Goal: Information Seeking & Learning: Learn about a topic

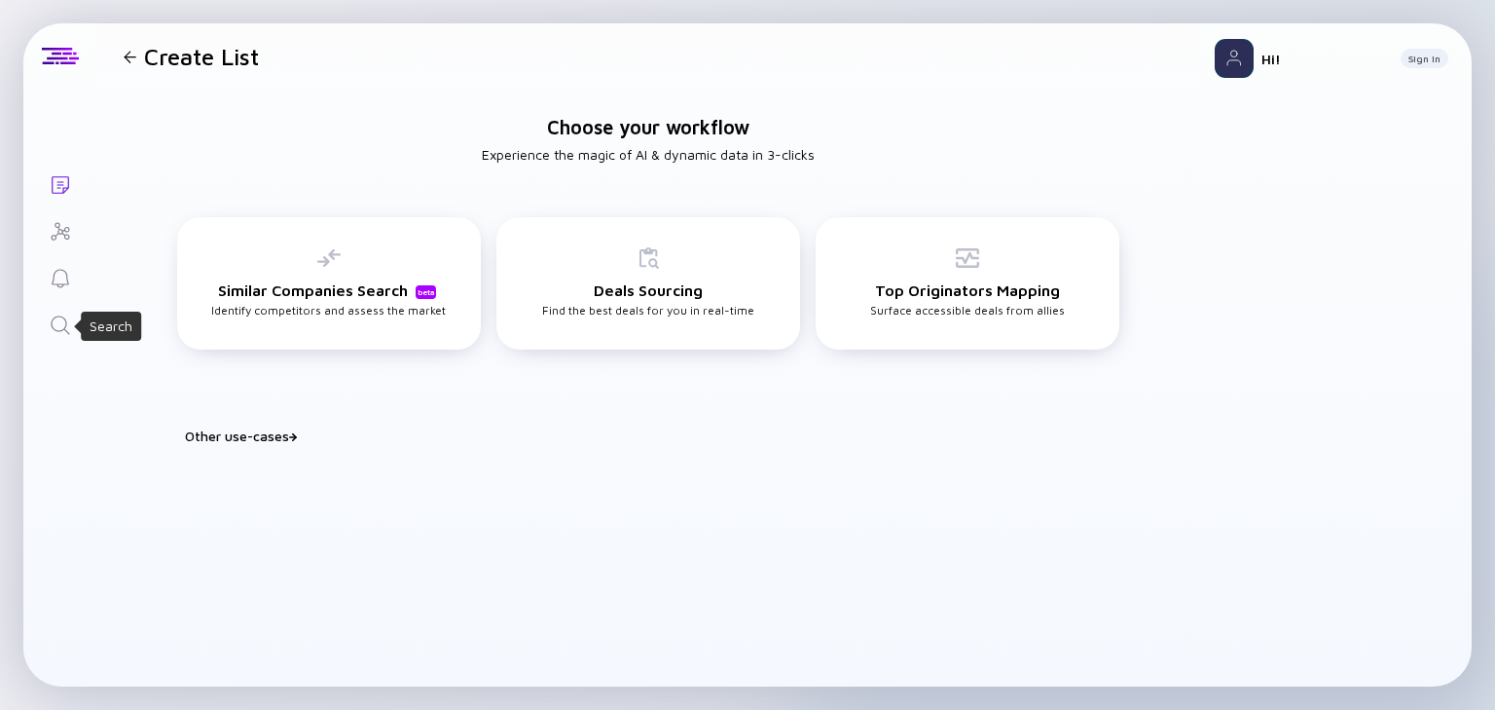
click at [60, 330] on icon "Search" at bounding box center [60, 324] width 18 height 18
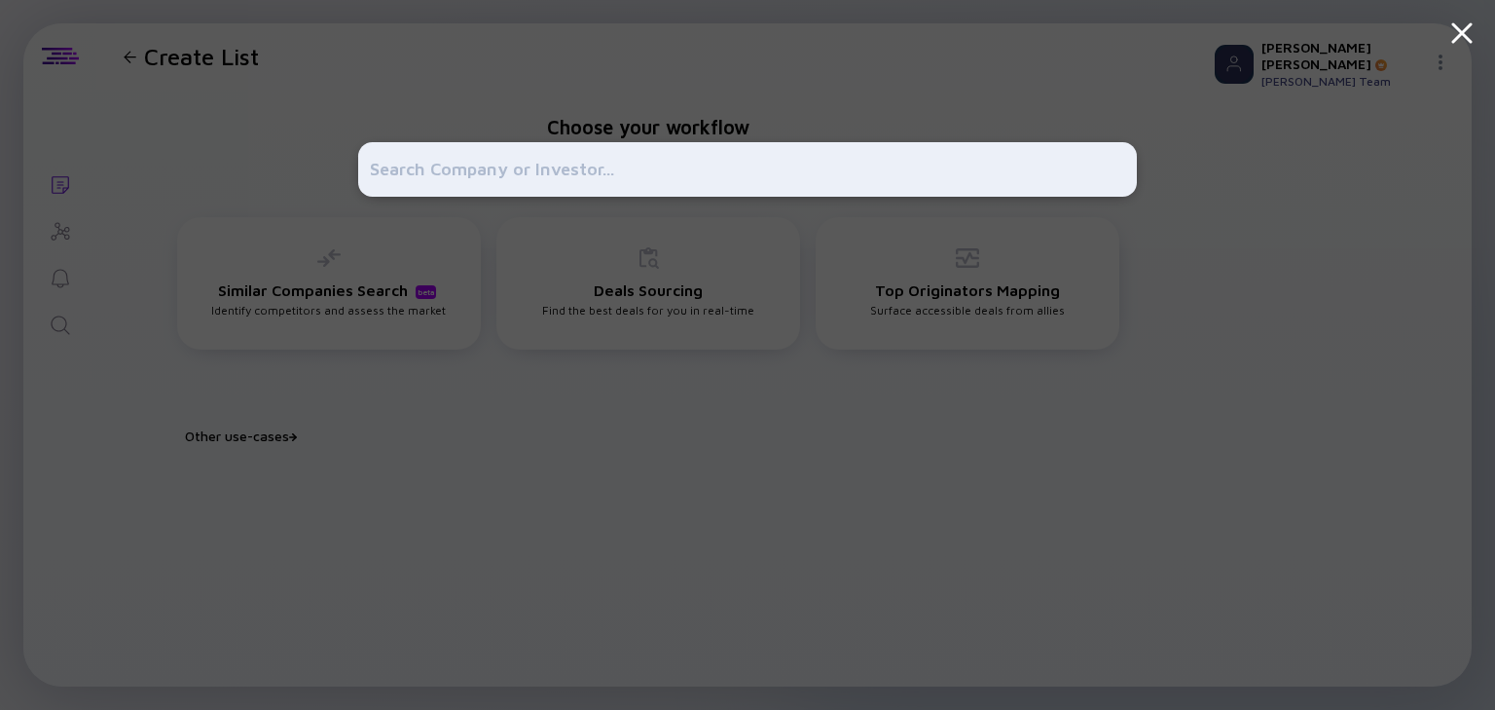
click at [356, 436] on div at bounding box center [747, 355] width 1495 height 710
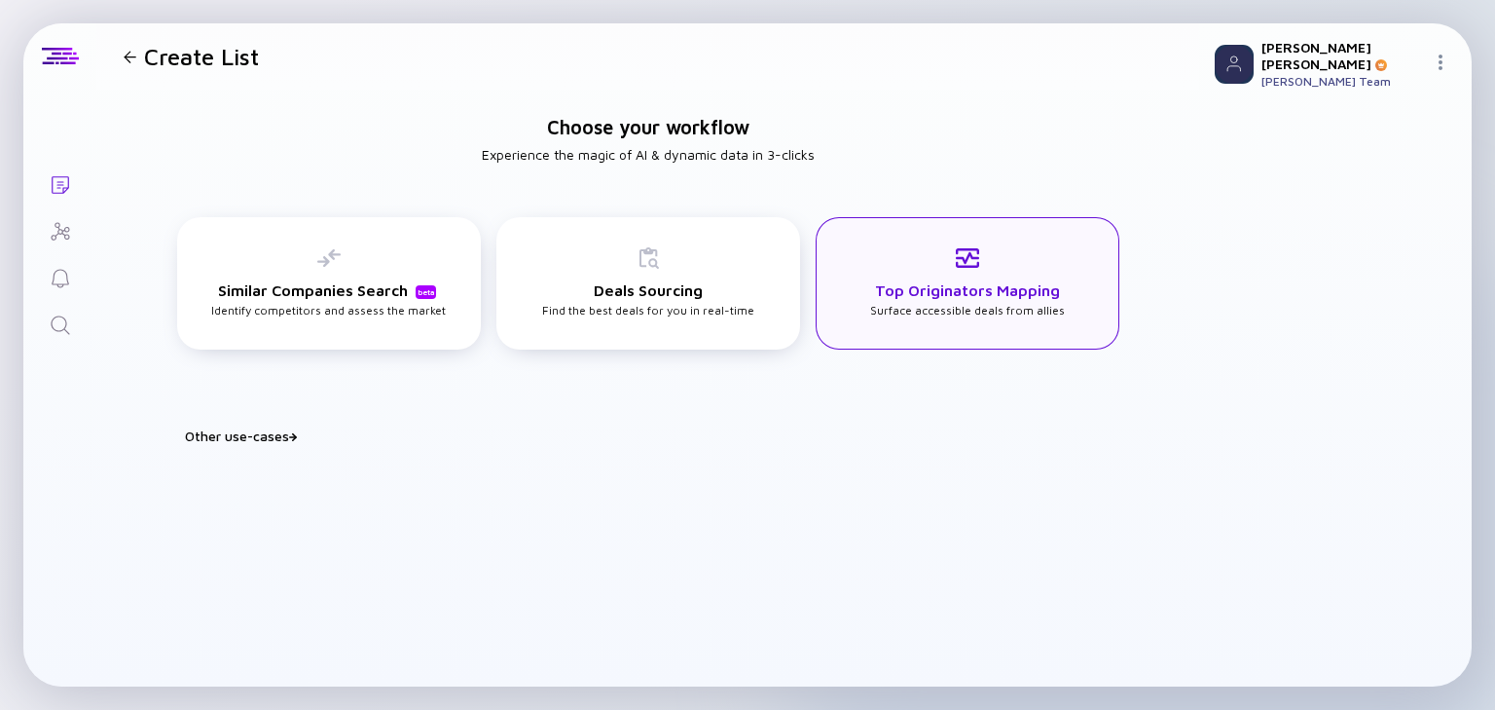
click at [887, 304] on div "Top Originators Mapping Surface accessible deals from allies" at bounding box center [967, 281] width 195 height 71
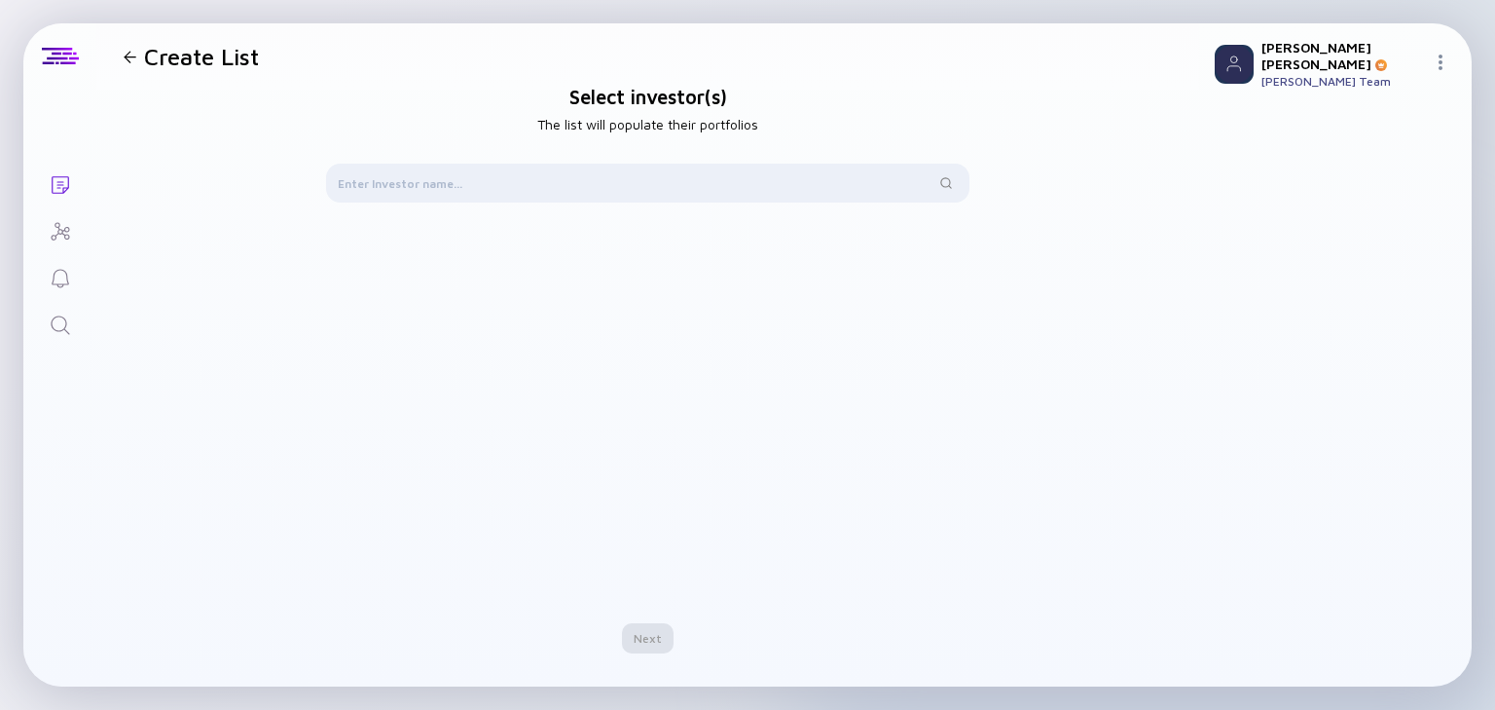
click at [58, 183] on icon "Lists" at bounding box center [60, 184] width 23 height 23
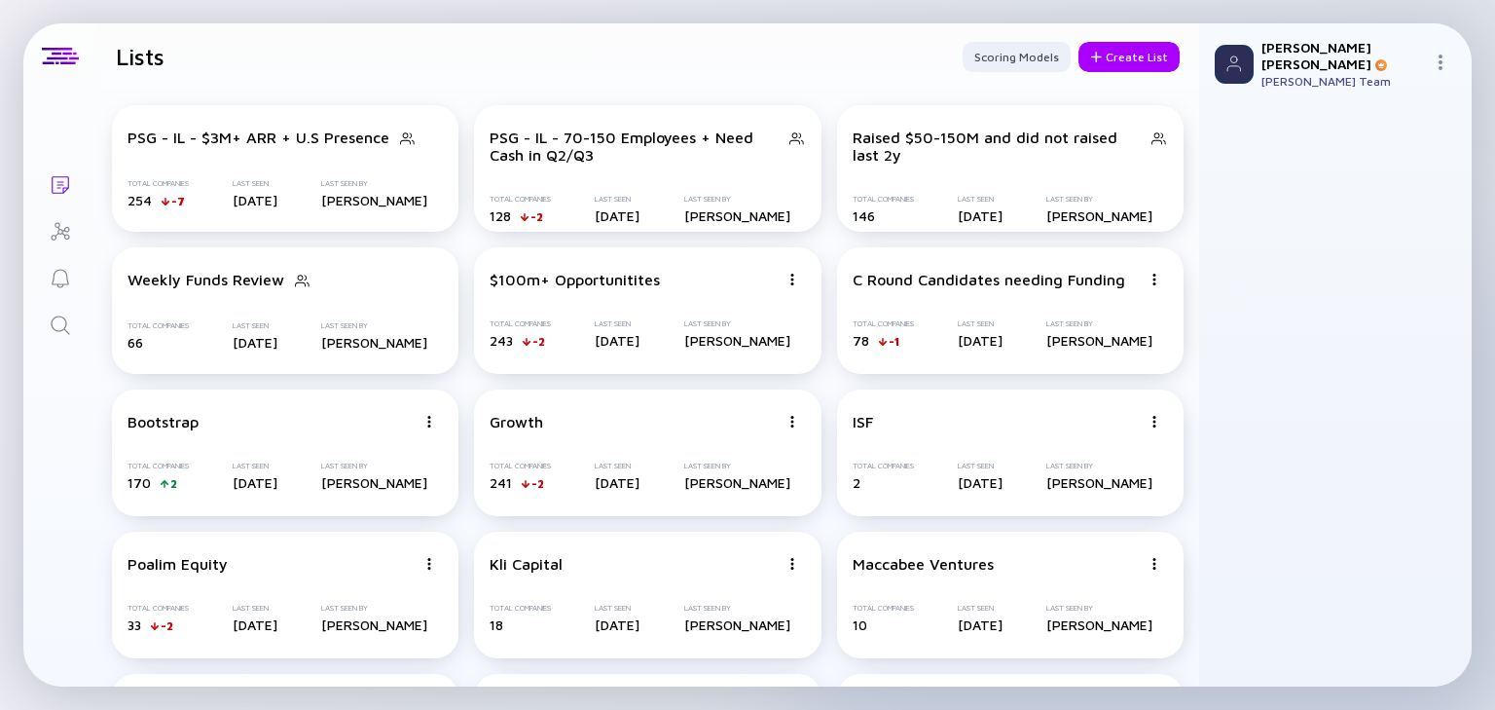
click at [63, 327] on icon "Search" at bounding box center [60, 324] width 18 height 18
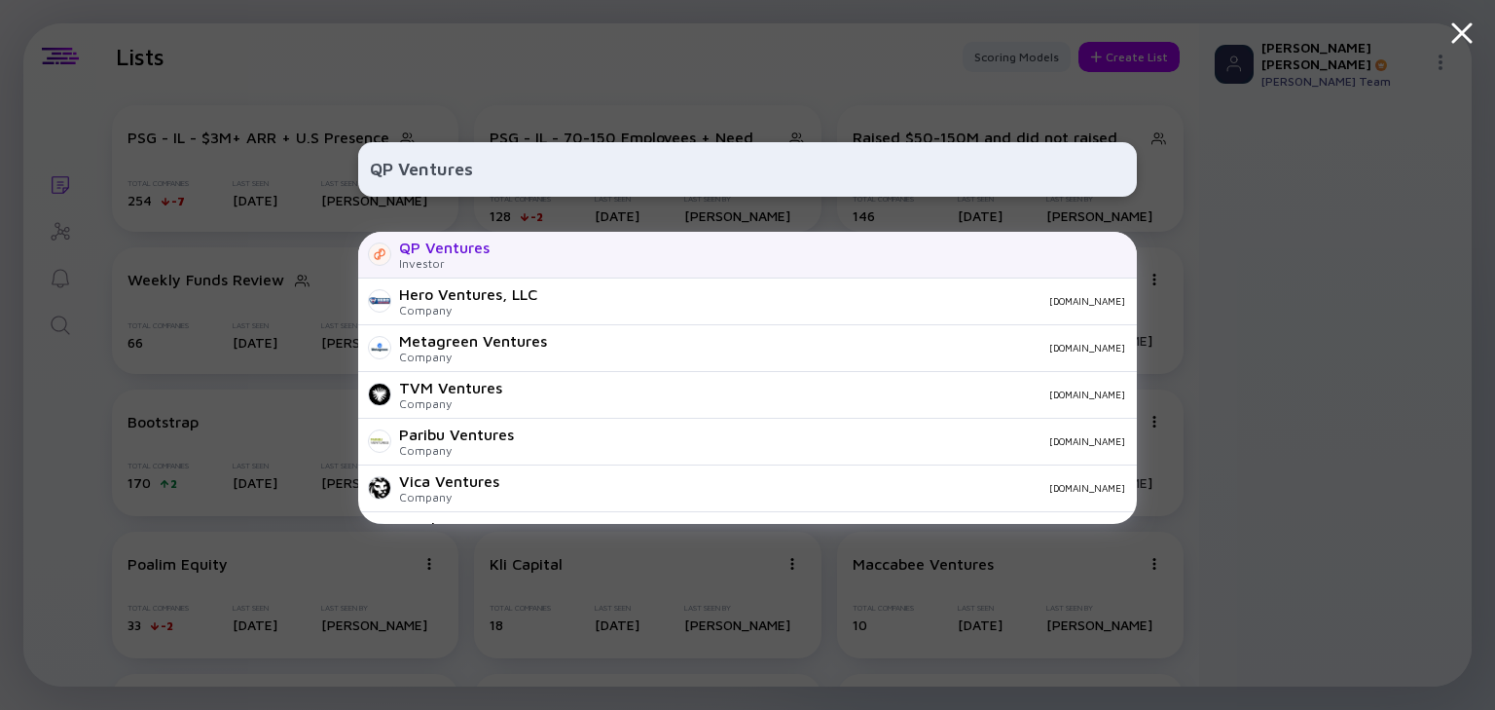
type input "QP Ventures"
click at [479, 262] on div "Investor" at bounding box center [444, 263] width 91 height 15
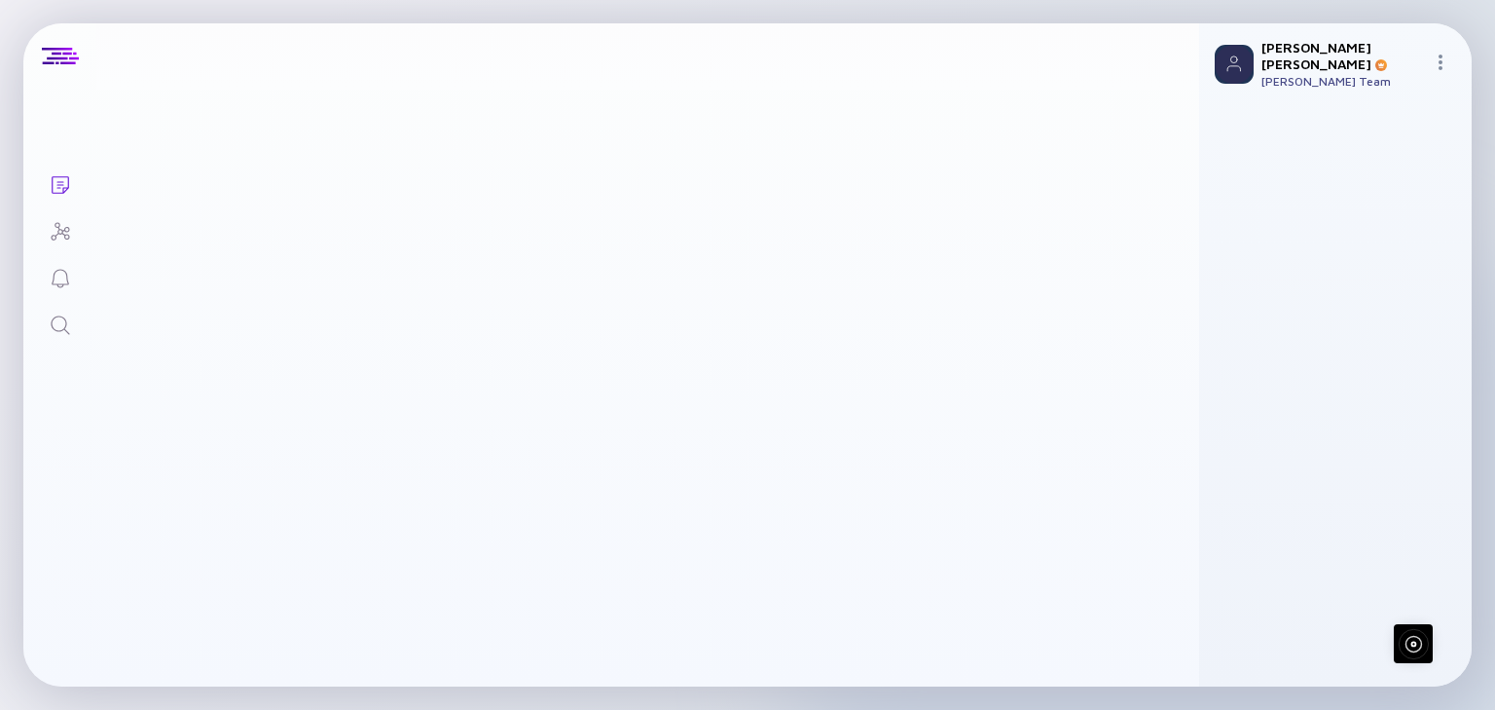
scroll to position [154, 0]
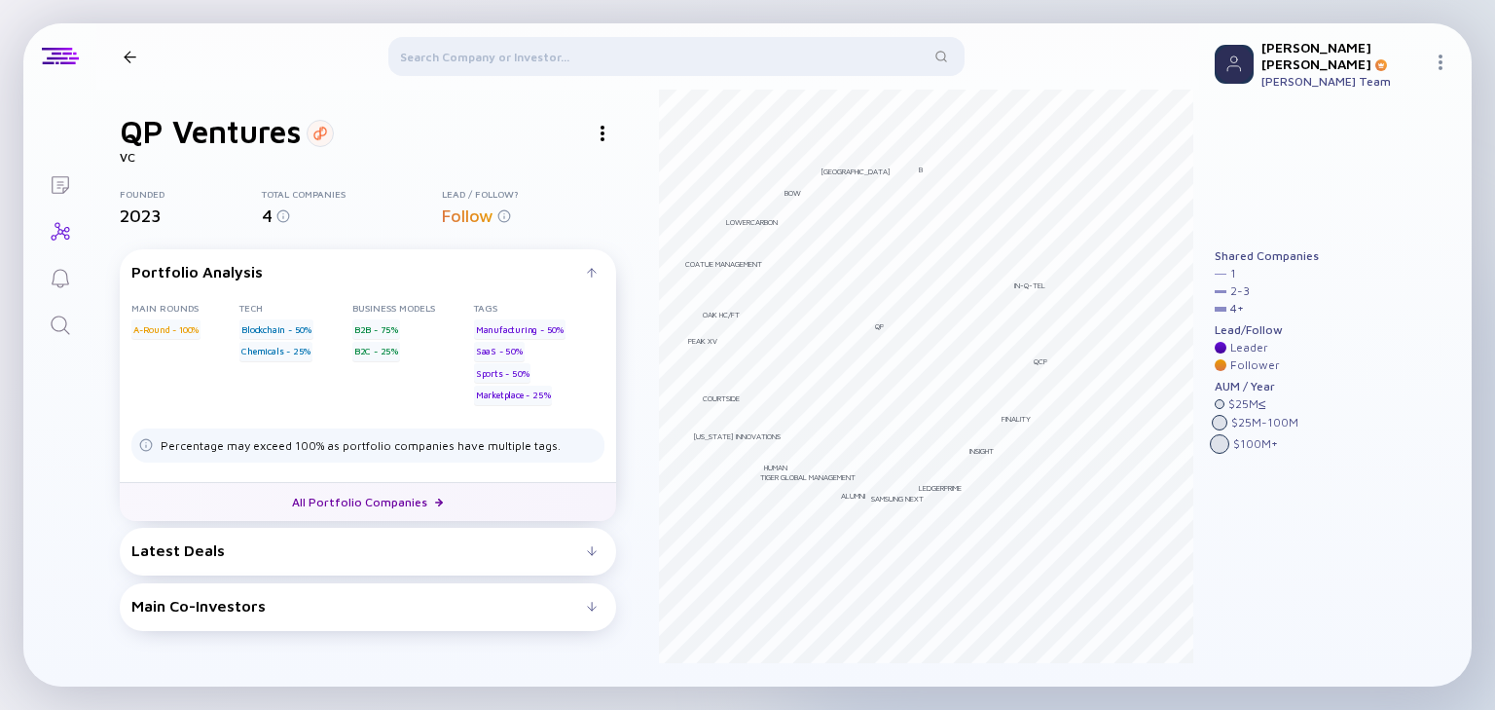
click at [338, 506] on link "All Portfolio Companies" at bounding box center [368, 501] width 496 height 39
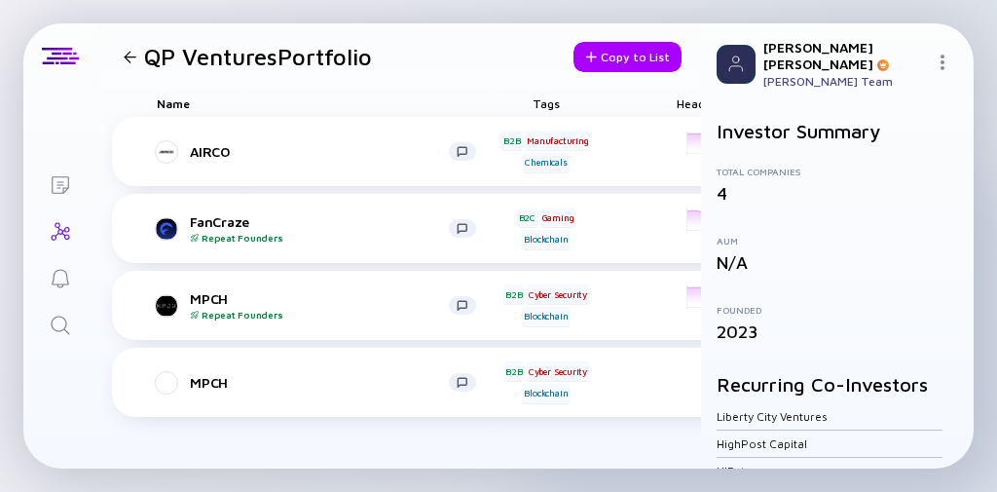
click at [63, 319] on icon "Search" at bounding box center [60, 324] width 23 height 23
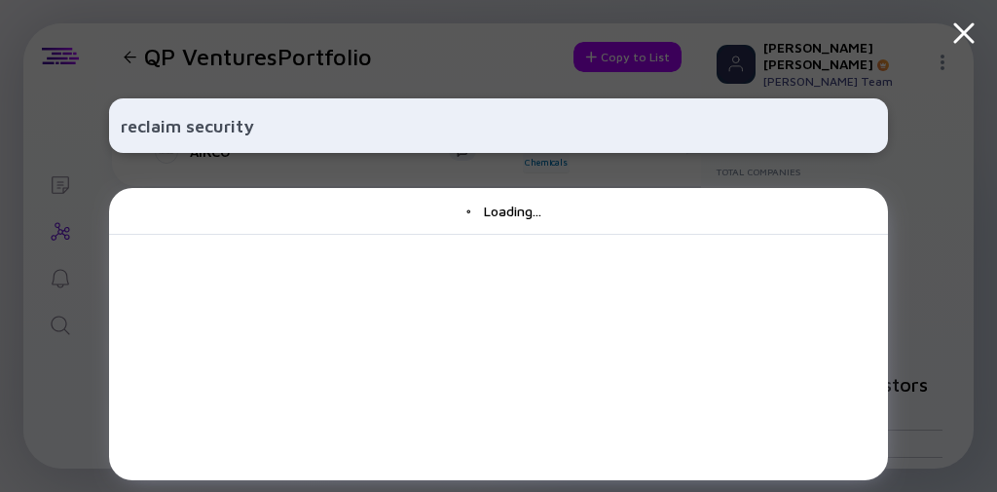
type input "reclaim security"
click at [471, 215] on div "Loading..." at bounding box center [498, 334] width 779 height 292
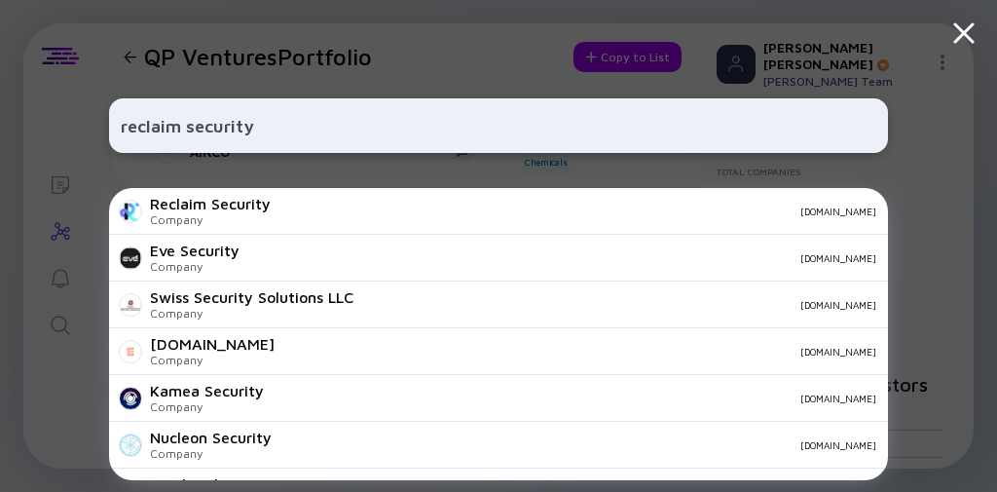
drag, startPoint x: 280, startPoint y: 134, endPoint x: 70, endPoint y: 101, distance: 212.9
click at [70, 101] on div "reclaim security Reclaim Security Company [DOMAIN_NAME] Eve Security Company [D…" at bounding box center [498, 246] width 997 height 492
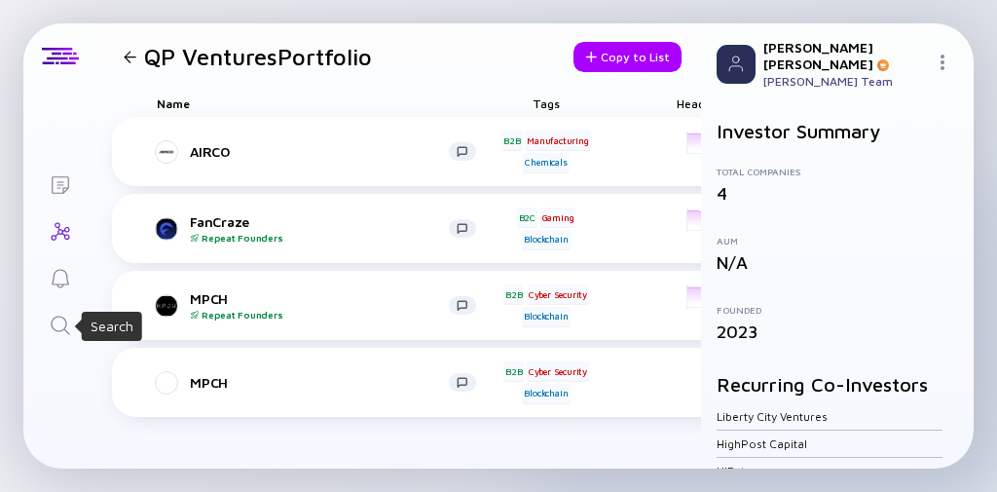
click at [49, 328] on icon "Search" at bounding box center [60, 324] width 23 height 23
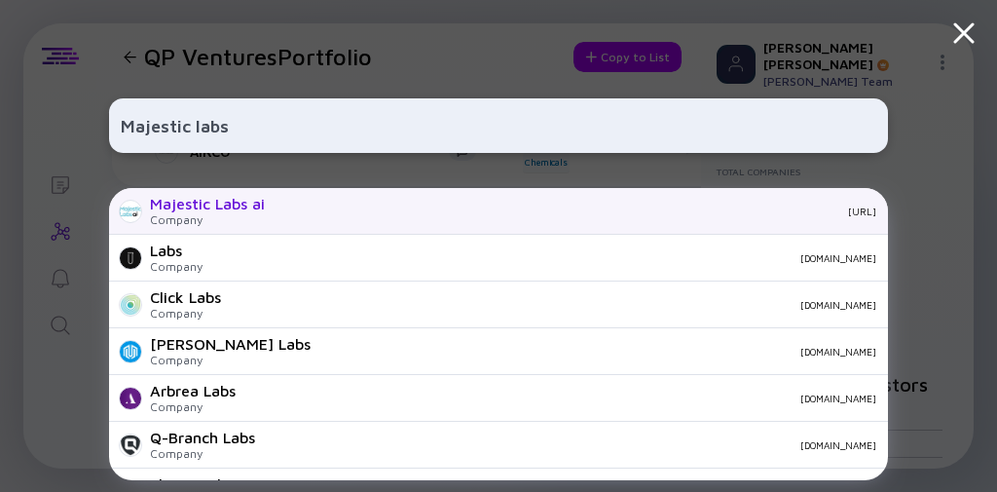
type input "Majestic labs"
click at [353, 215] on div "[URL]" at bounding box center [578, 211] width 596 height 12
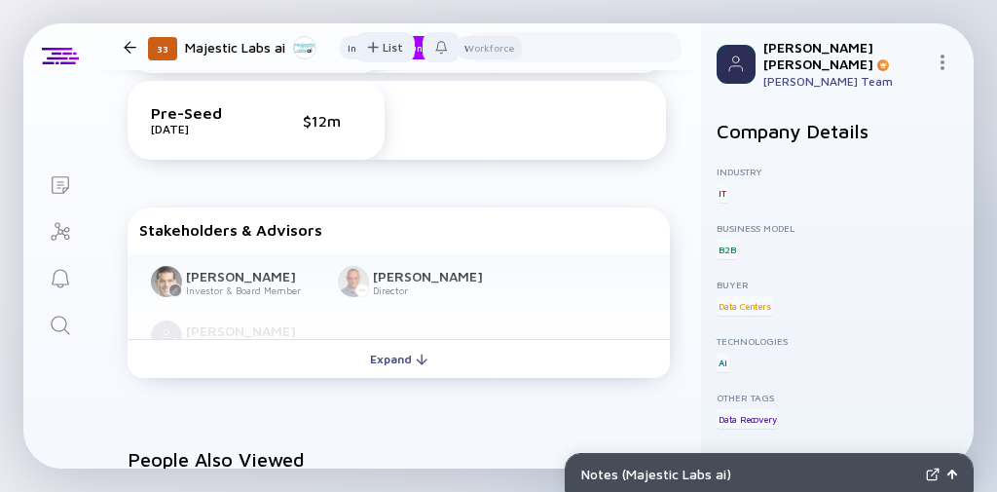
scroll to position [802, 0]
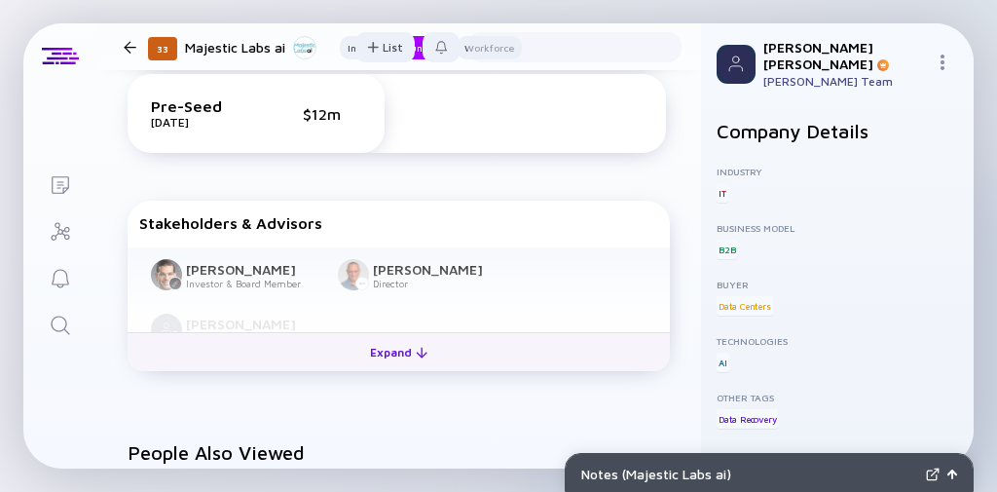
click at [367, 356] on div "Expand" at bounding box center [398, 352] width 81 height 30
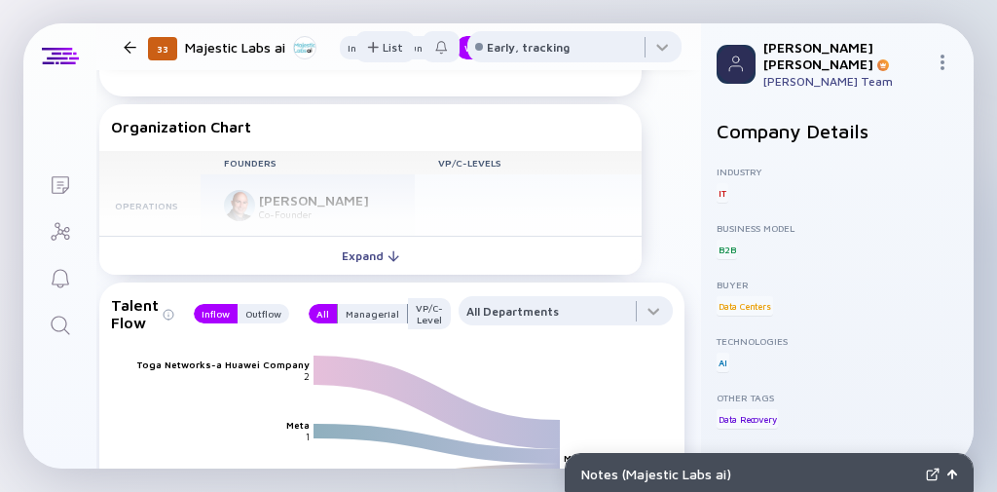
scroll to position [2051, 28]
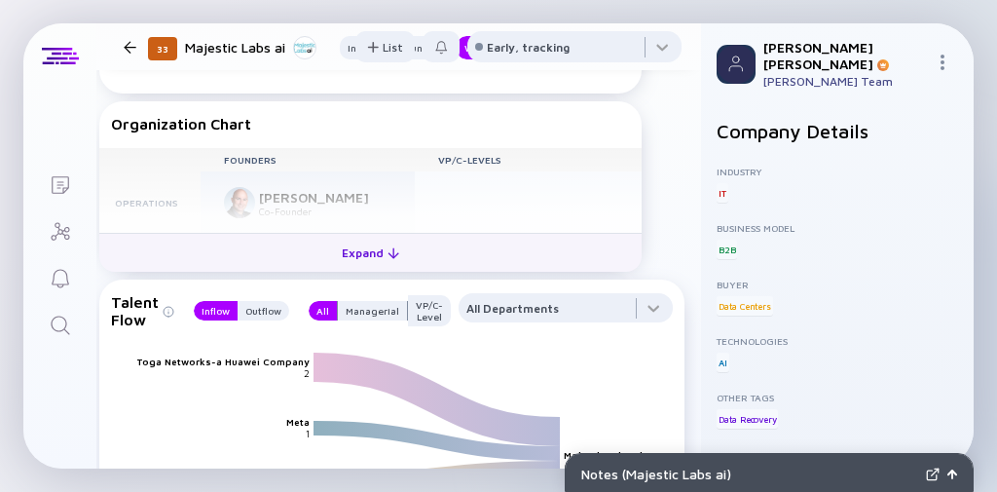
click at [401, 255] on div "Expand" at bounding box center [370, 253] width 81 height 30
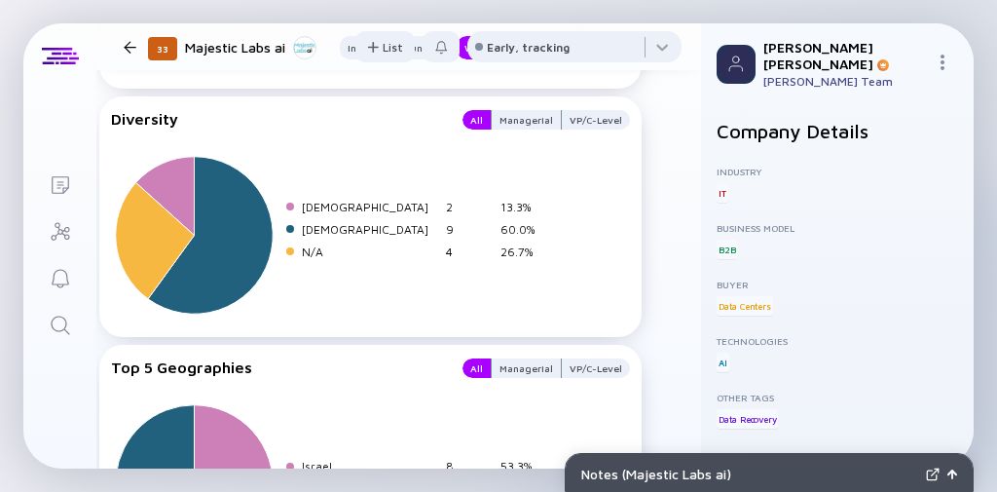
scroll to position [3492, 28]
